Goal: Navigation & Orientation: Understand site structure

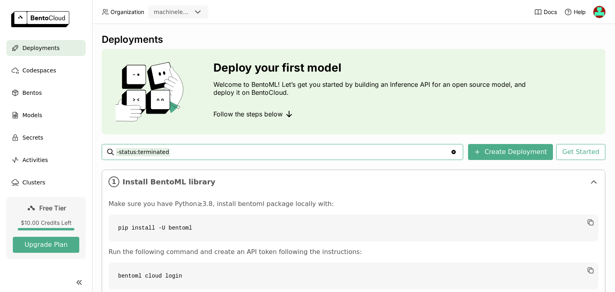
scroll to position [87, 0]
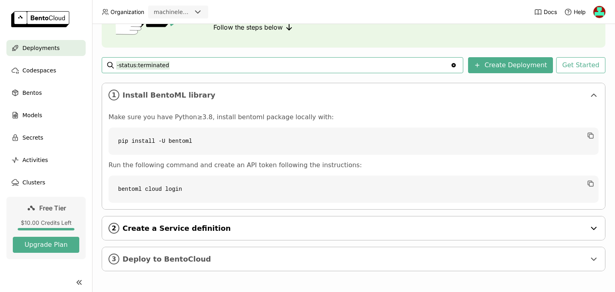
click at [589, 229] on icon at bounding box center [594, 229] width 10 height 10
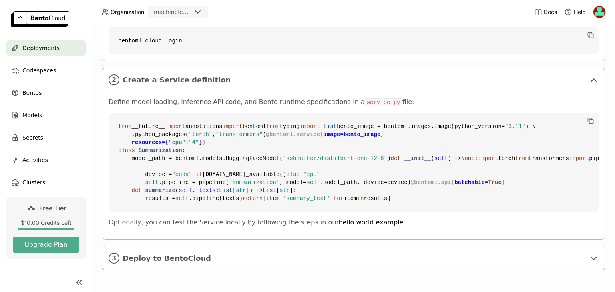
scroll to position [380, 0]
click at [589, 257] on icon at bounding box center [594, 259] width 10 height 10
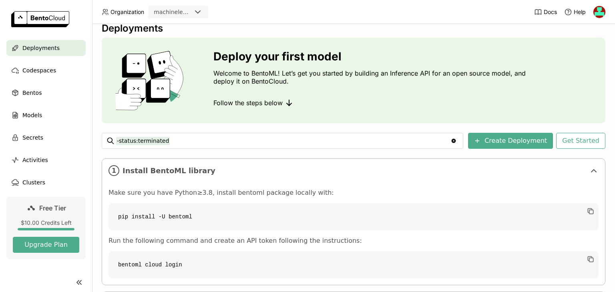
scroll to position [0, 0]
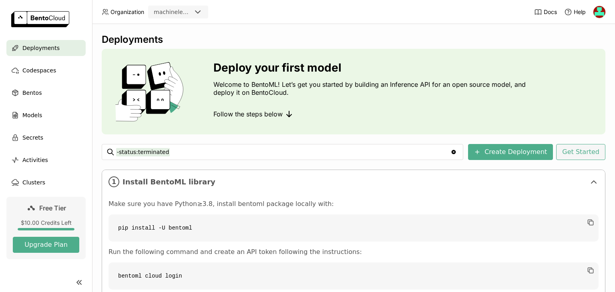
click at [576, 153] on button "Get Started" at bounding box center [580, 152] width 49 height 16
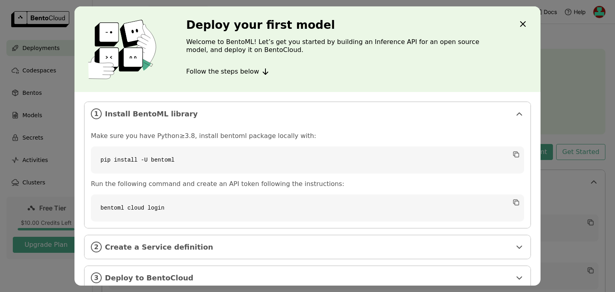
scroll to position [13, 0]
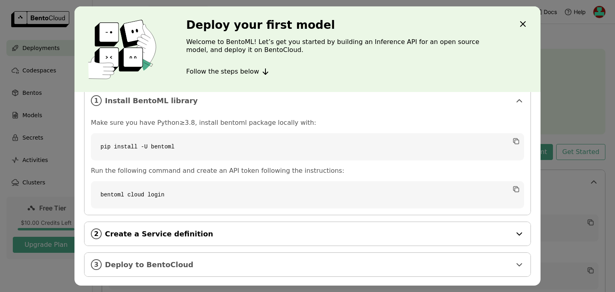
click at [507, 236] on div "2 Create a Service definition" at bounding box center [308, 234] width 446 height 24
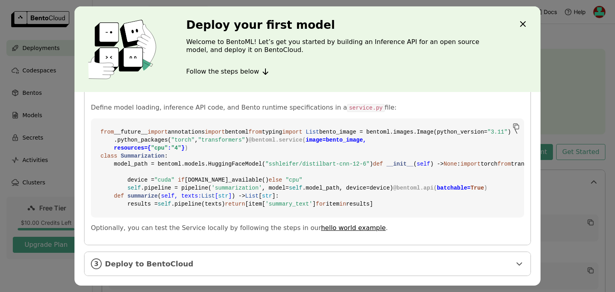
scroll to position [306, 0]
click at [515, 268] on icon "dialog" at bounding box center [520, 265] width 10 height 10
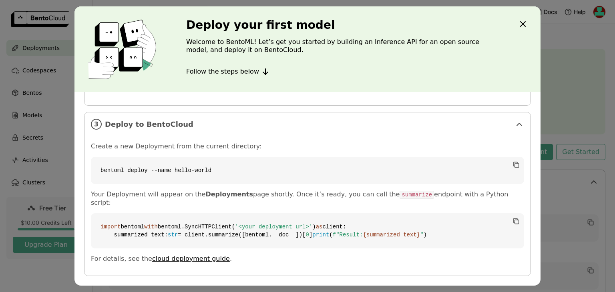
scroll to position [0, 0]
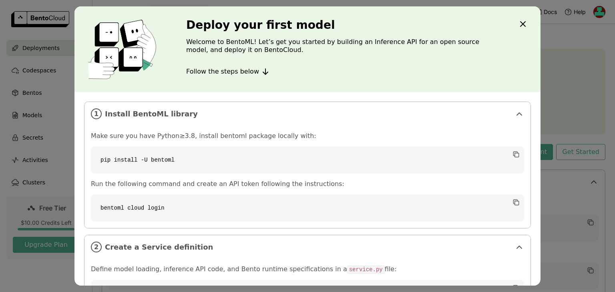
click at [527, 20] on icon "Close" at bounding box center [523, 24] width 10 height 10
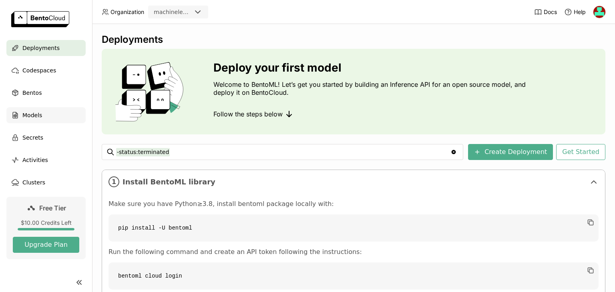
click at [30, 118] on span "Models" at bounding box center [32, 116] width 20 height 10
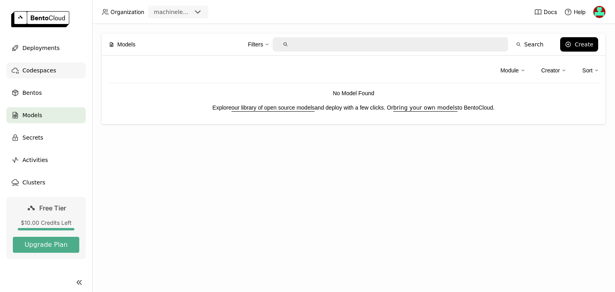
click at [35, 73] on span "Codespaces" at bounding box center [39, 71] width 34 height 10
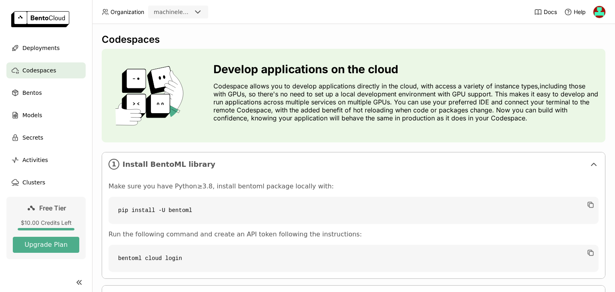
click at [184, 14] on div "machinelearning12" at bounding box center [173, 12] width 38 height 8
click at [188, 13] on div "machinelearning12" at bounding box center [173, 12] width 38 height 8
click at [53, 47] on span "Deployments" at bounding box center [40, 48] width 37 height 10
